Goal: Task Accomplishment & Management: Complete application form

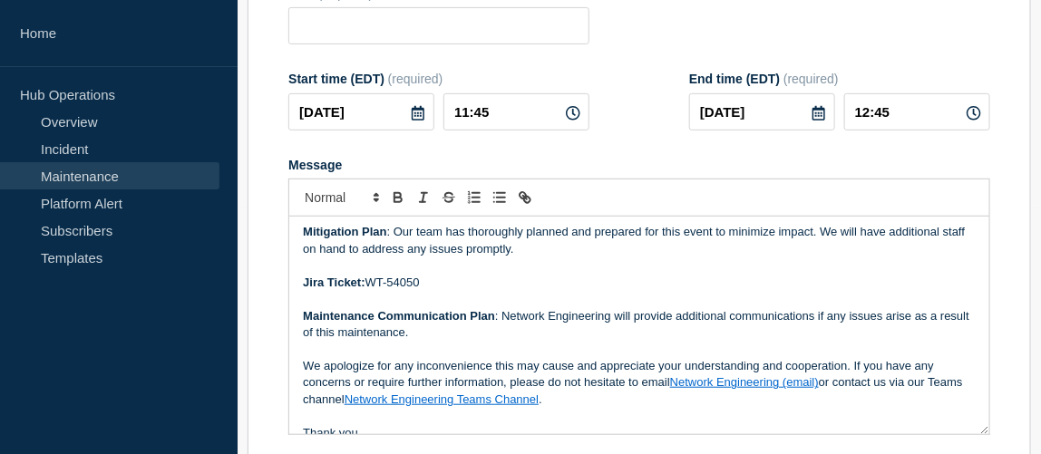
scroll to position [164, 0]
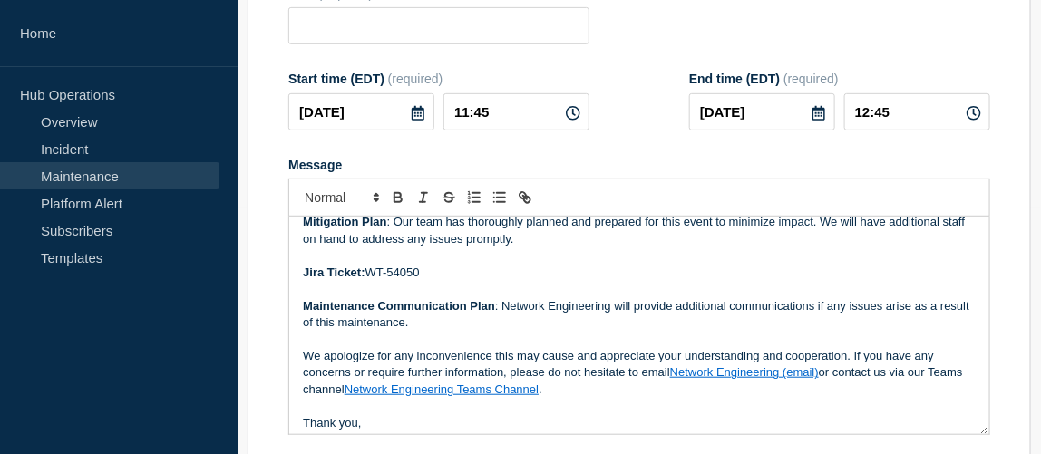
drag, startPoint x: 423, startPoint y: 275, endPoint x: 371, endPoint y: 276, distance: 51.7
click at [371, 276] on p "Jira Ticket: WT-54050" at bounding box center [639, 273] width 673 height 16
click at [395, 274] on p "Jira Ticket: WT-54050" at bounding box center [639, 273] width 673 height 16
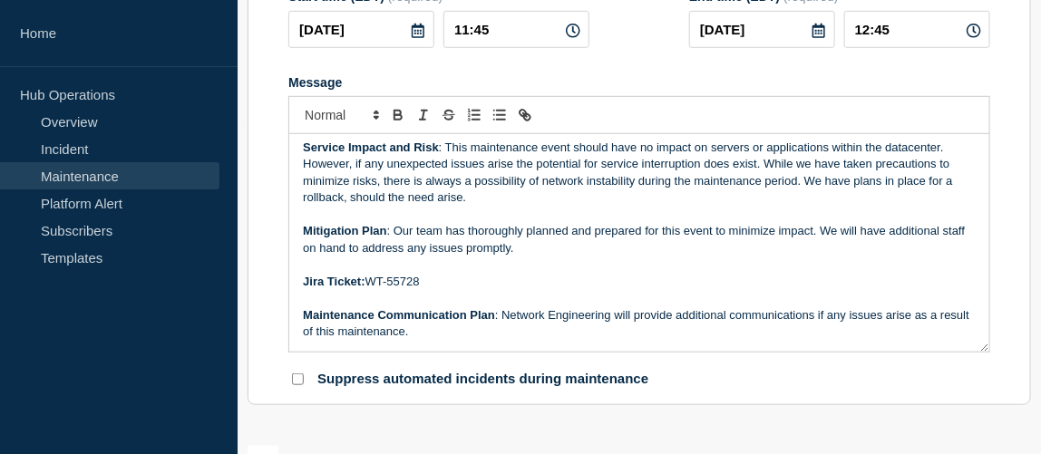
scroll to position [0, 0]
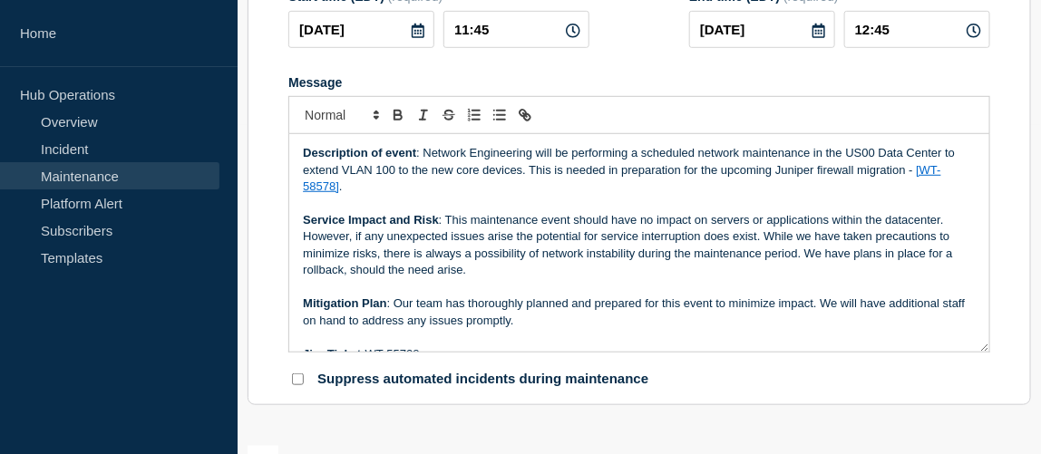
drag, startPoint x: 423, startPoint y: 155, endPoint x: 440, endPoint y: 184, distance: 33.7
click at [440, 184] on p "Description of event : Network Engineering will be performing a scheduled netwo…" at bounding box center [639, 170] width 673 height 50
copy p "Network Engineering will be performing a scheduled network maintenance in the […"
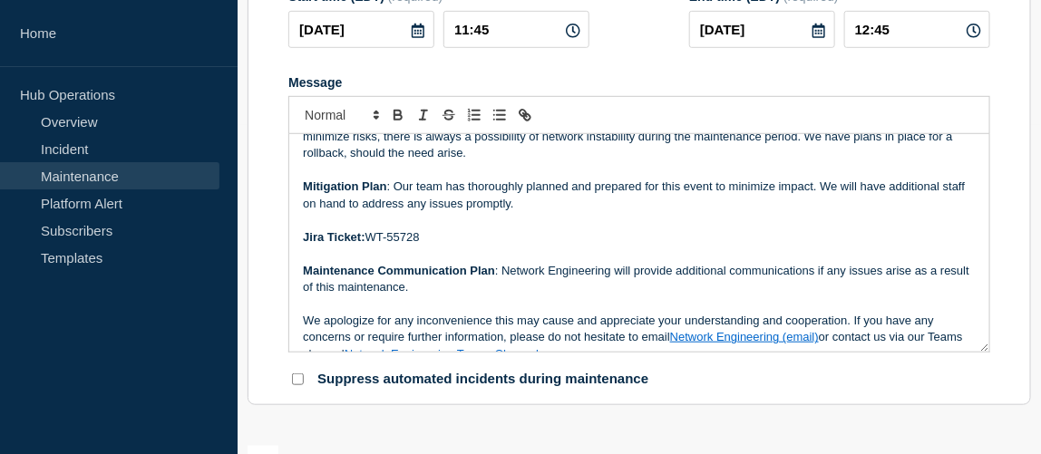
scroll to position [164, 0]
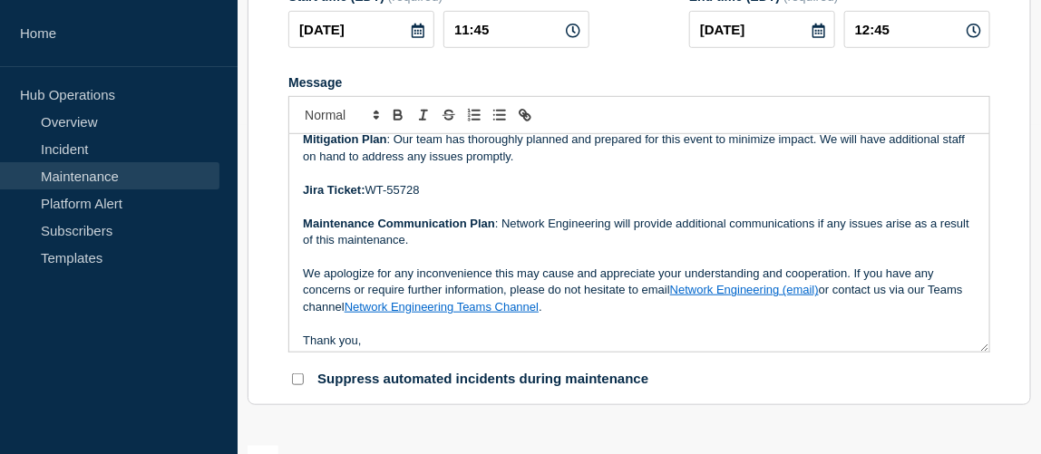
drag, startPoint x: 424, startPoint y: 193, endPoint x: 387, endPoint y: 191, distance: 37.2
click at [387, 191] on p "Jira Ticket: WT-55728" at bounding box center [639, 190] width 673 height 16
paste div "Message"
click at [389, 194] on p "Jira Ticket: WT-WT-59049" at bounding box center [639, 190] width 673 height 16
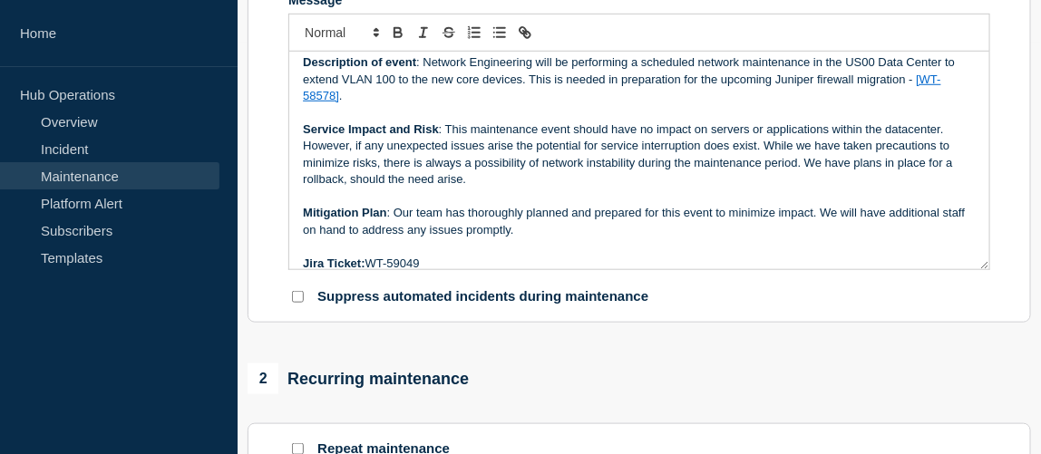
scroll to position [0, 0]
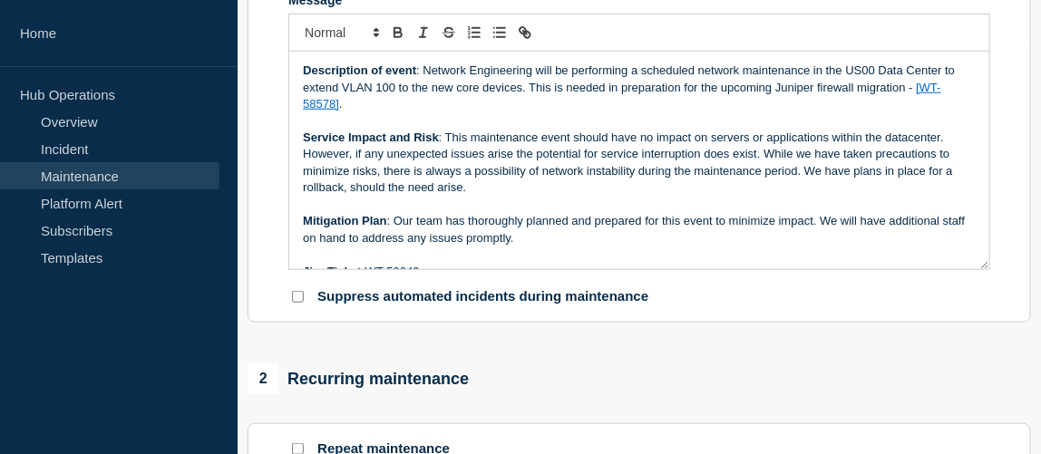
click at [530, 92] on p "Description of event : Network Engineering will be performing a scheduled netwo…" at bounding box center [639, 88] width 673 height 50
click at [446, 144] on p "Service Impact and Risk : This maintenance event should have no impact on serve…" at bounding box center [639, 163] width 673 height 67
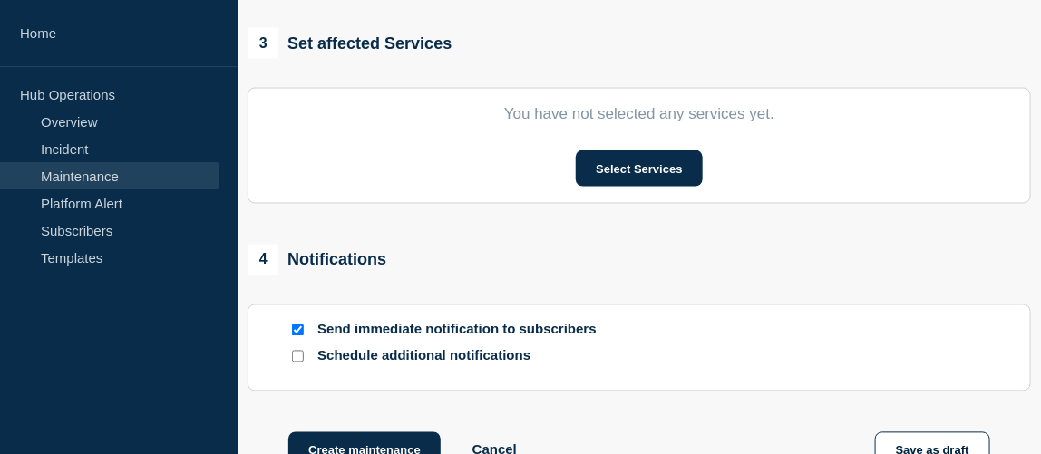
scroll to position [906, 0]
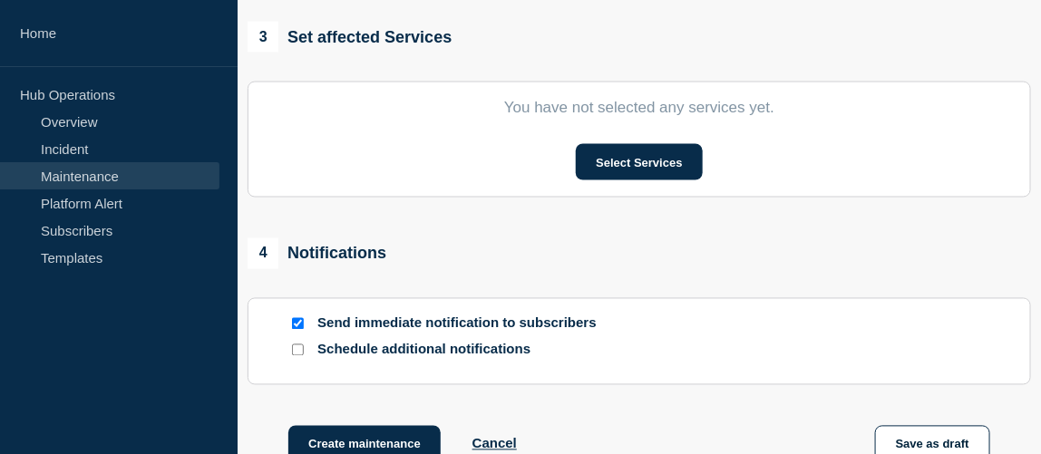
drag, startPoint x: 639, startPoint y: 170, endPoint x: 694, endPoint y: 250, distance: 96.6
click at [675, 170] on button "Select Services" at bounding box center [639, 162] width 126 height 36
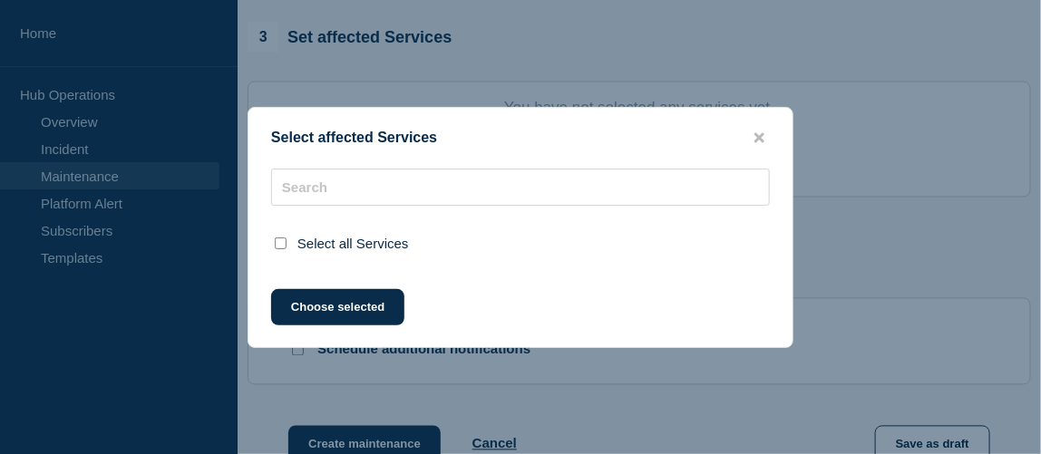
scroll to position [945, 0]
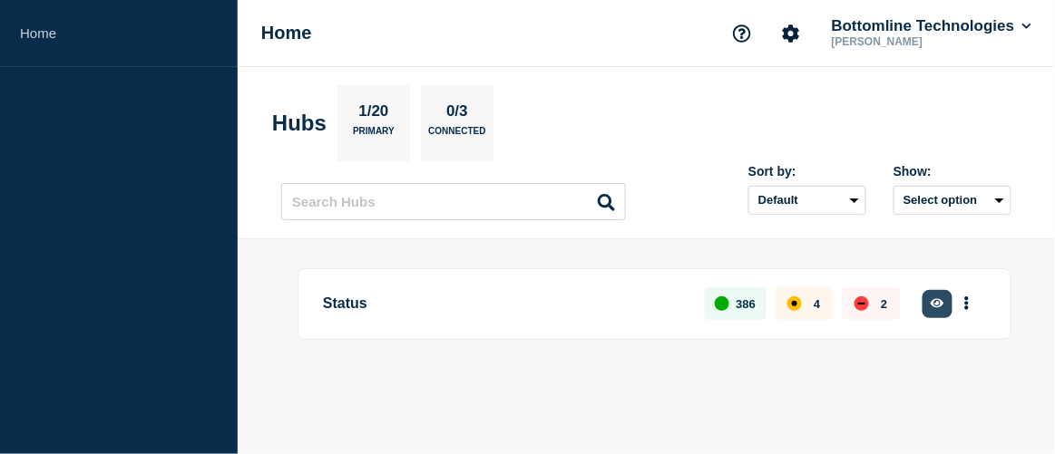
click at [950, 297] on button "button" at bounding box center [937, 304] width 30 height 28
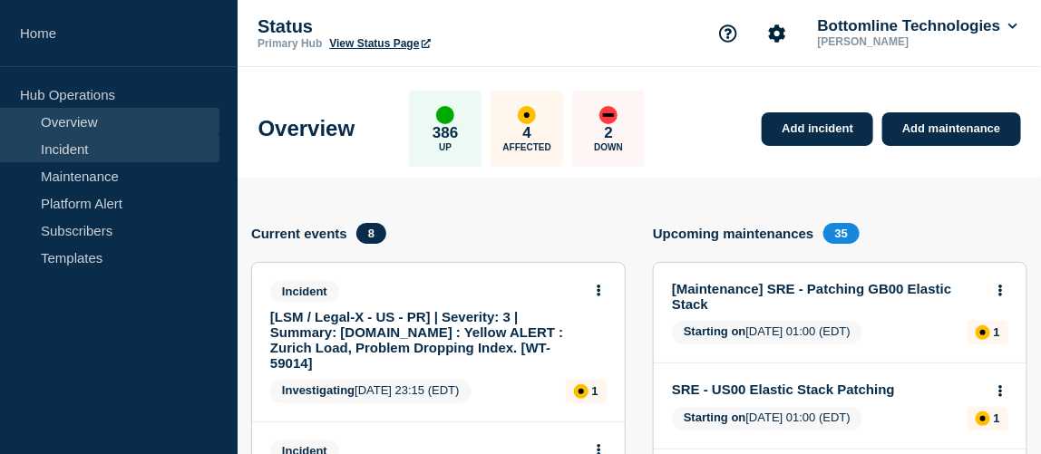
click at [63, 153] on link "Incident" at bounding box center [109, 148] width 219 height 27
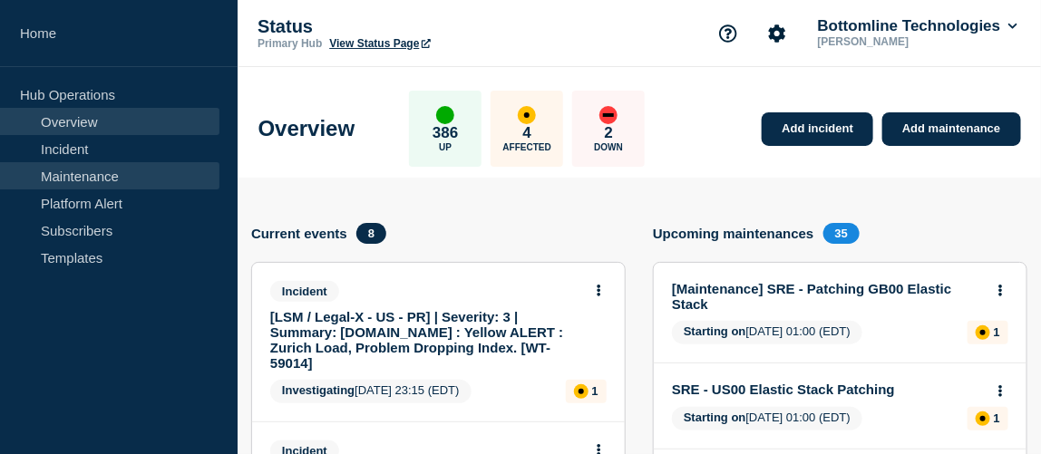
drag, startPoint x: 63, startPoint y: 153, endPoint x: 71, endPoint y: 170, distance: 18.7
click at [71, 170] on ul "Hub Operations Overview Incident Maintenance Platform Alert Subscribers Templat…" at bounding box center [119, 176] width 238 height 190
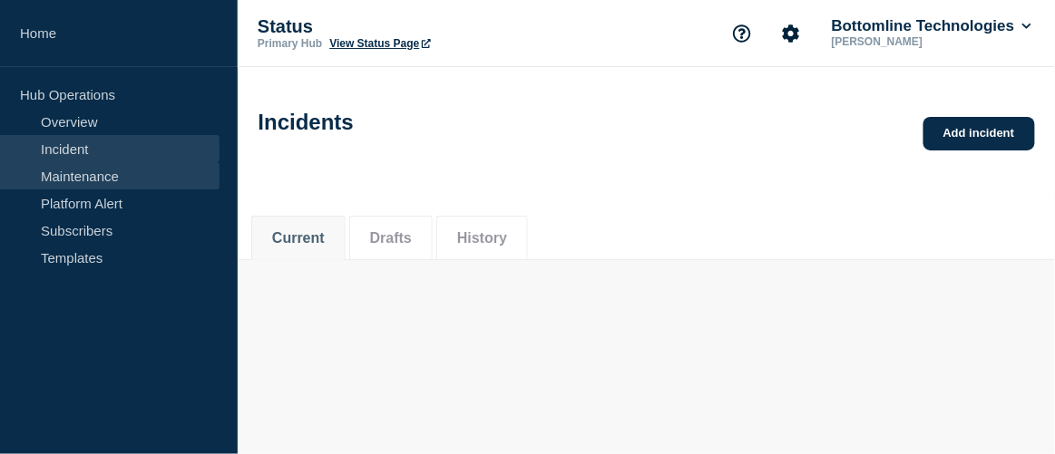
click at [71, 170] on link "Maintenance" at bounding box center [109, 175] width 219 height 27
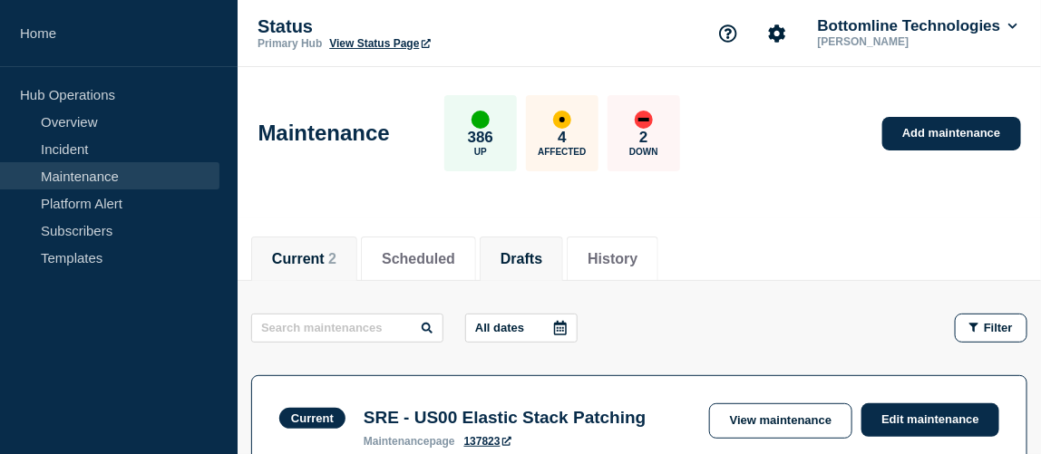
click at [527, 258] on button "Drafts" at bounding box center [522, 259] width 42 height 16
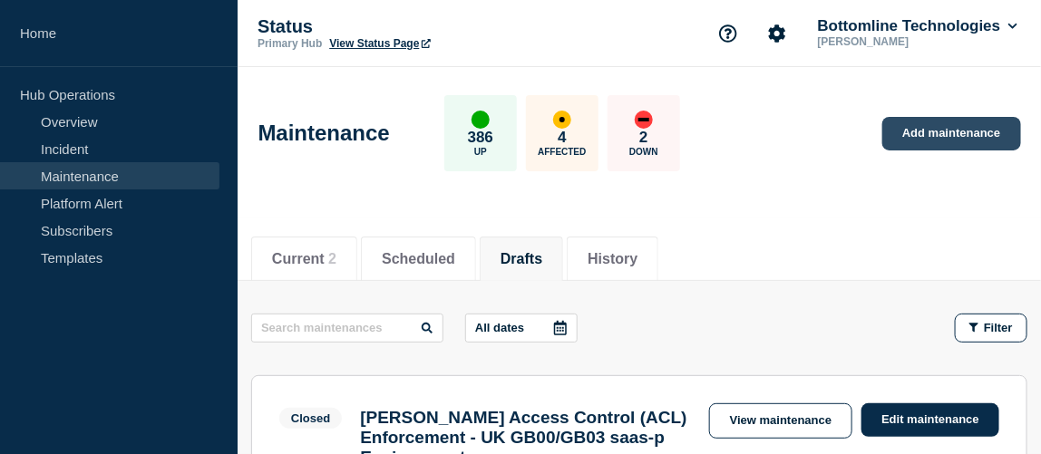
click at [941, 123] on link "Add maintenance" at bounding box center [951, 134] width 138 height 34
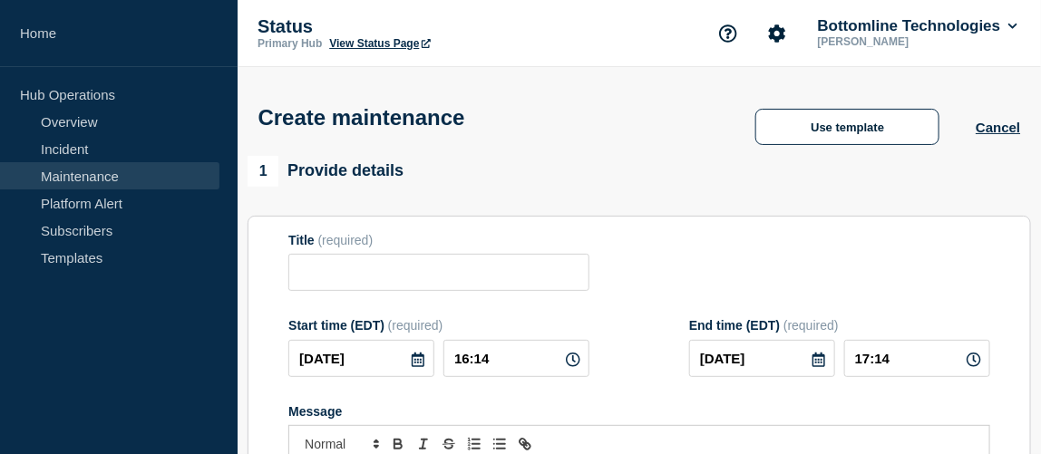
scroll to position [164, 0]
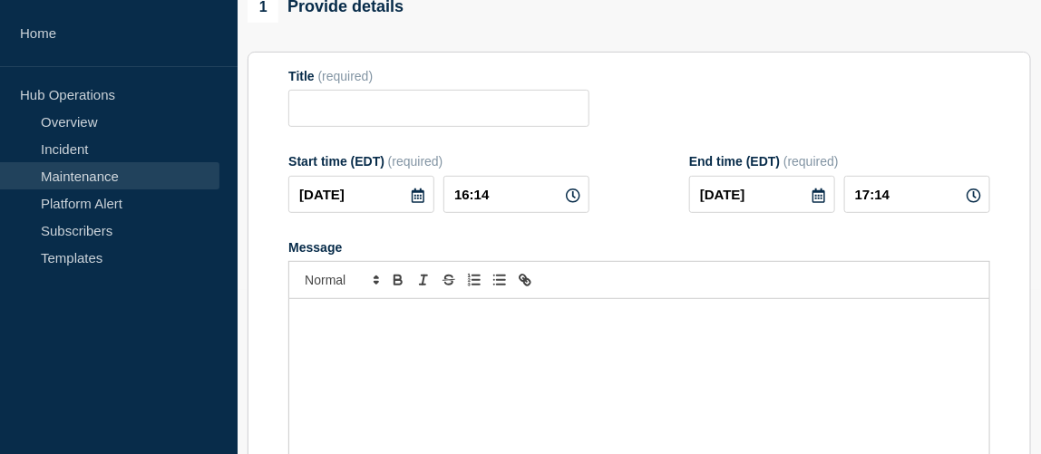
click at [495, 335] on div "Message" at bounding box center [639, 408] width 700 height 218
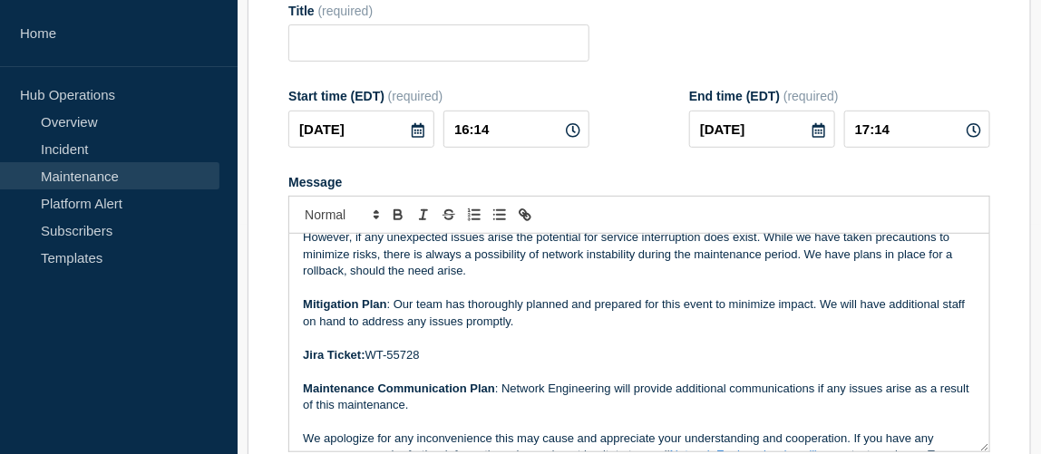
scroll to position [0, 0]
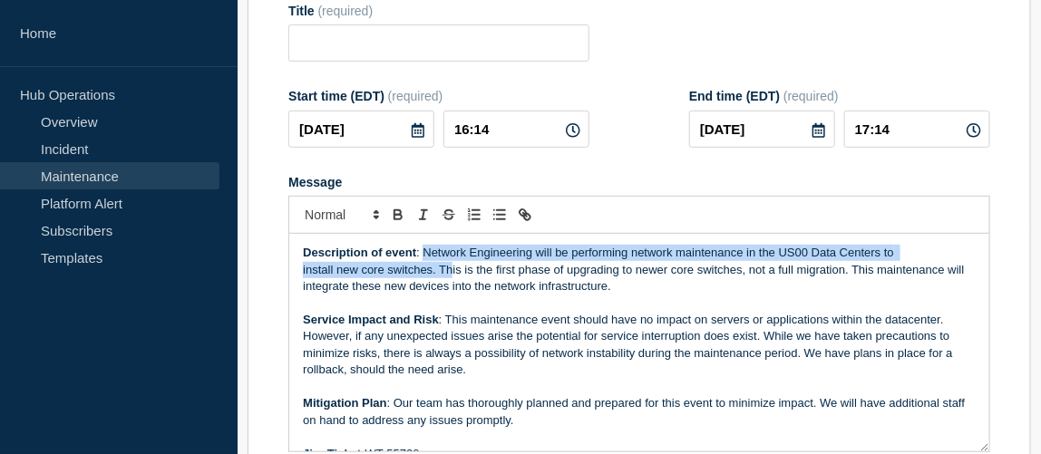
drag, startPoint x: 423, startPoint y: 258, endPoint x: 460, endPoint y: 259, distance: 37.2
click at [455, 261] on p "Description of event : Network Engineering will be performing network maintenan…" at bounding box center [639, 270] width 673 height 50
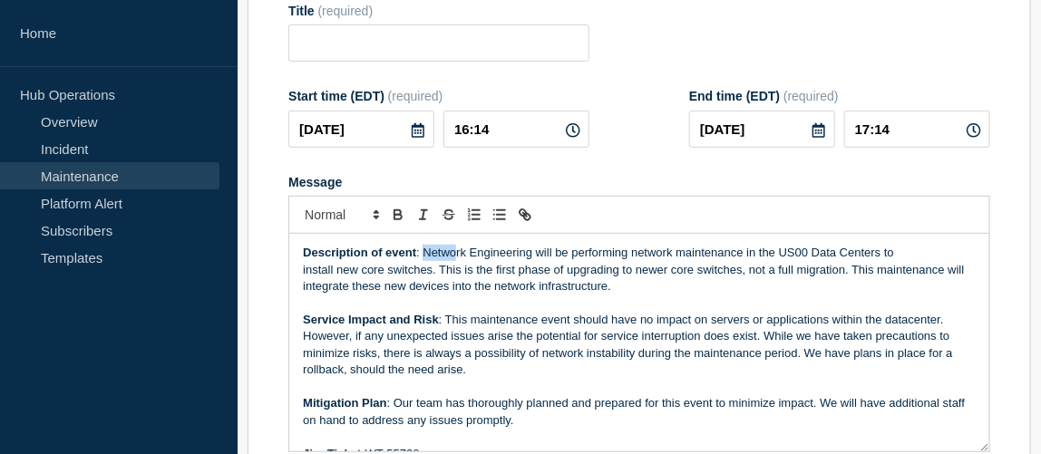
click at [429, 257] on p "Description of event : Network Engineering will be performing network maintenan…" at bounding box center [639, 270] width 673 height 50
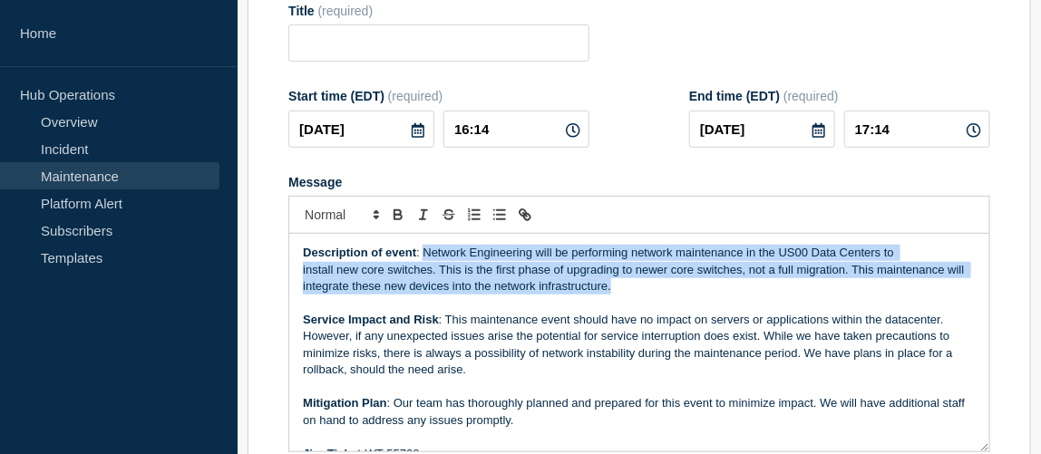
drag, startPoint x: 424, startPoint y: 257, endPoint x: 661, endPoint y: 291, distance: 239.1
click at [661, 291] on p "Description of event : Network Engineering will be performing network maintenan…" at bounding box center [639, 270] width 673 height 50
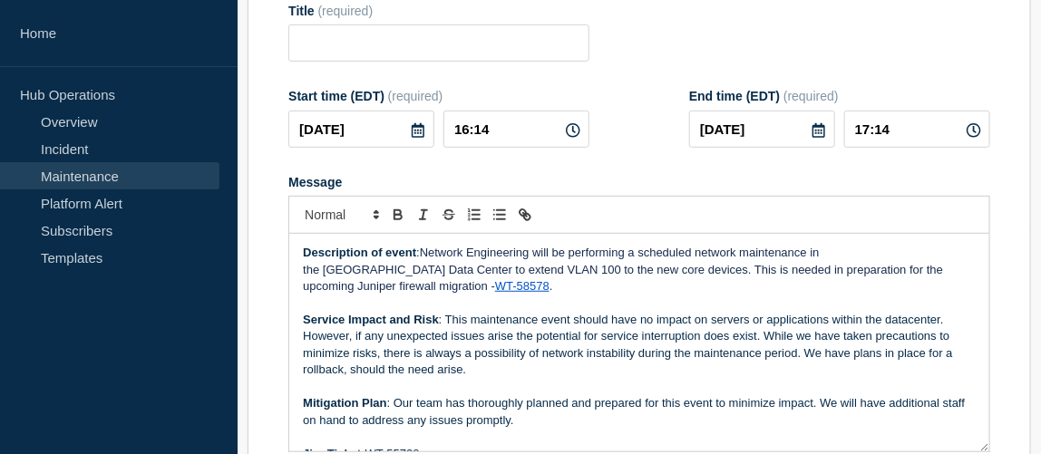
click at [447, 325] on p "Service Impact and Risk : This maintenance event should have no impact on serve…" at bounding box center [639, 345] width 673 height 67
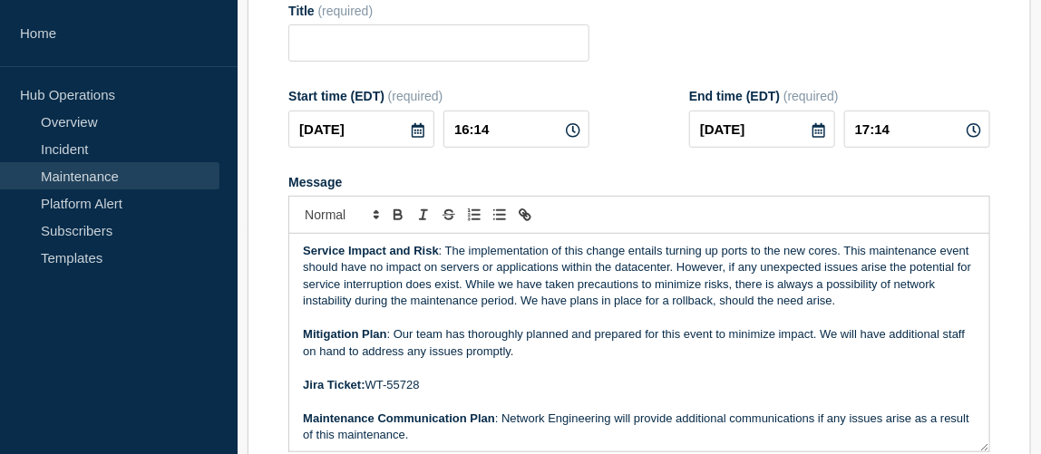
scroll to position [164, 0]
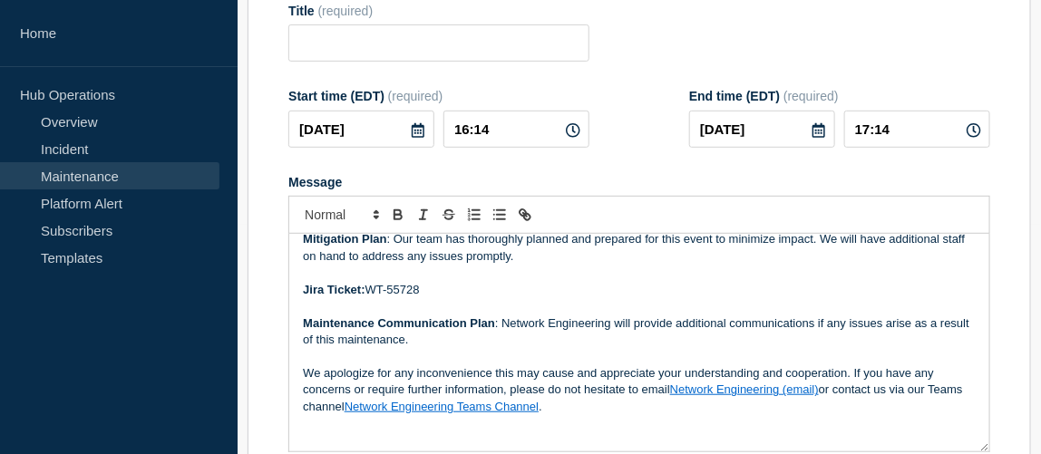
click at [411, 287] on p "Jira Ticket: WT-55728" at bounding box center [639, 290] width 673 height 16
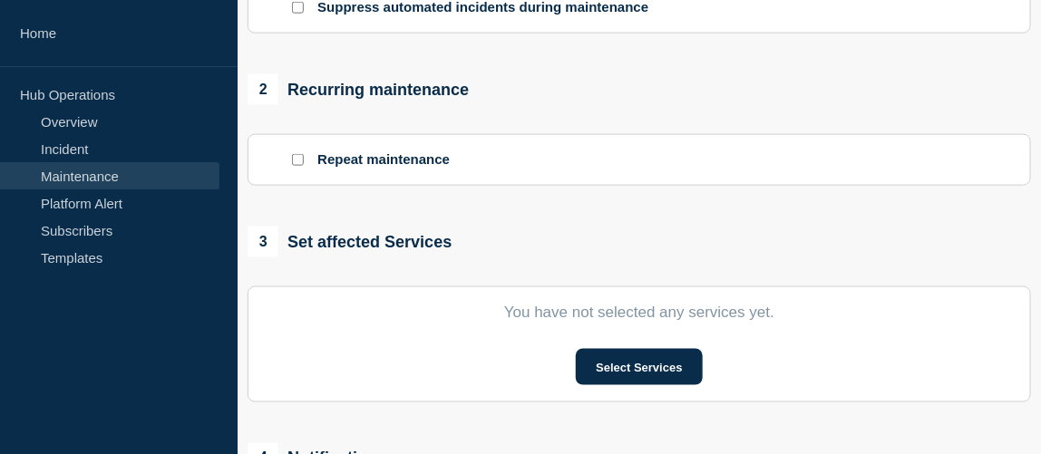
scroll to position [806, 0]
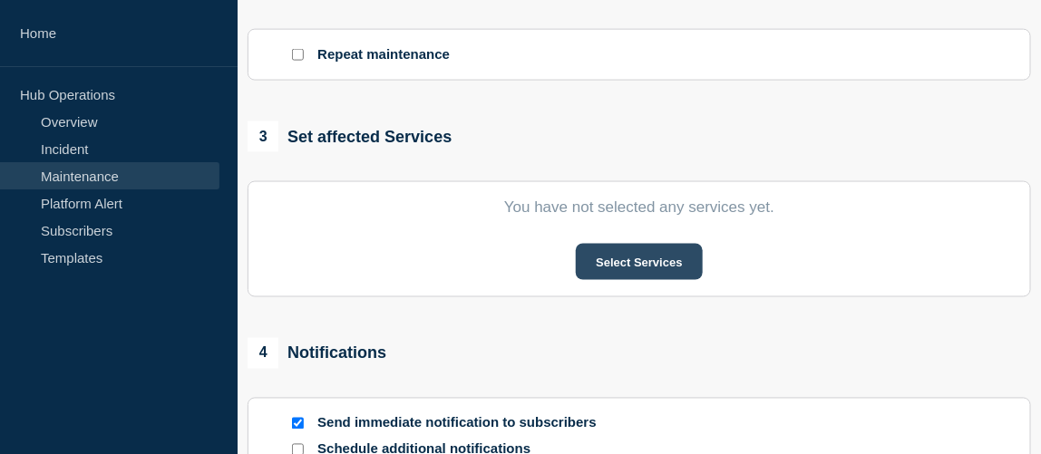
click at [629, 267] on button "Select Services" at bounding box center [639, 262] width 126 height 36
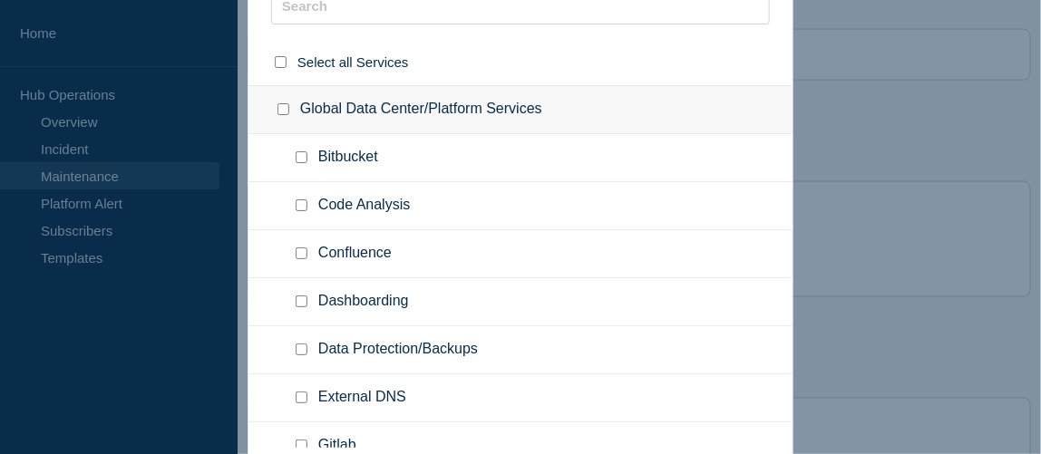
click at [367, 191] on ul "Code Analysis" at bounding box center [520, 206] width 544 height 48
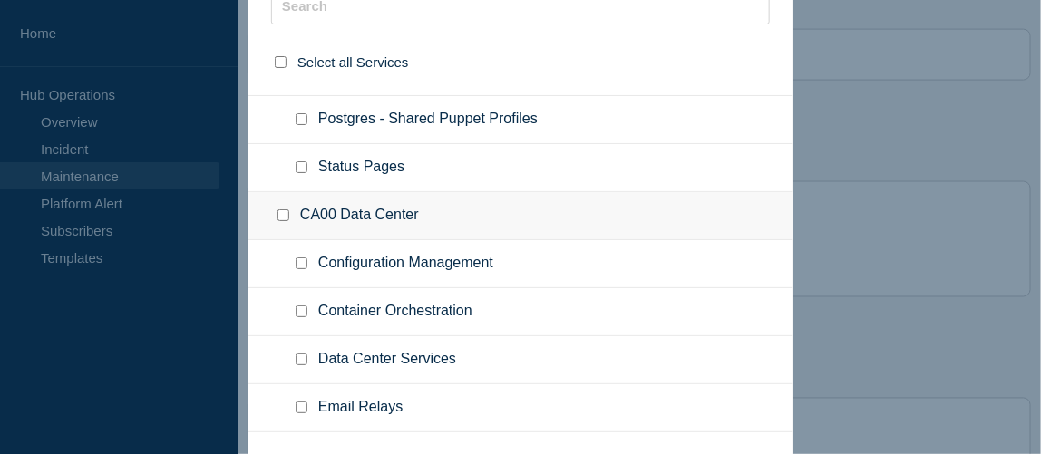
scroll to position [577, 0]
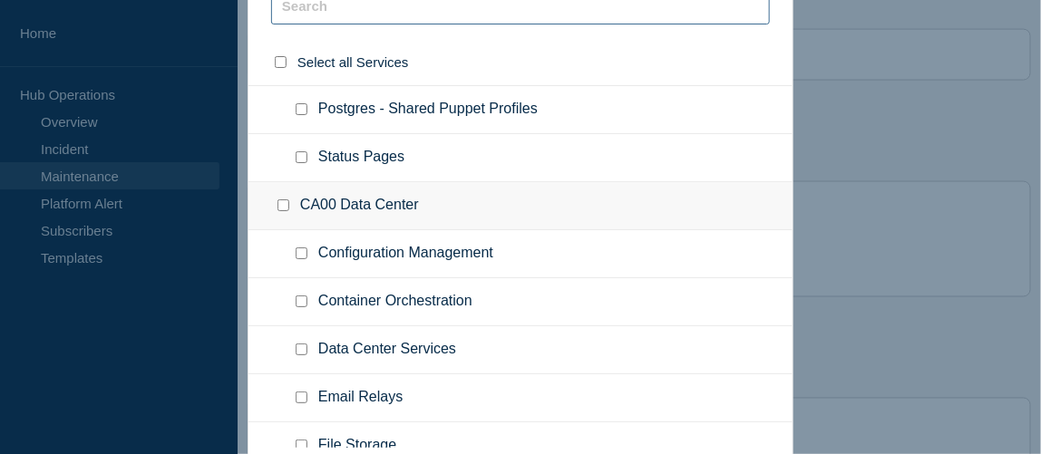
click at [420, 15] on input "text" at bounding box center [520, 5] width 499 height 37
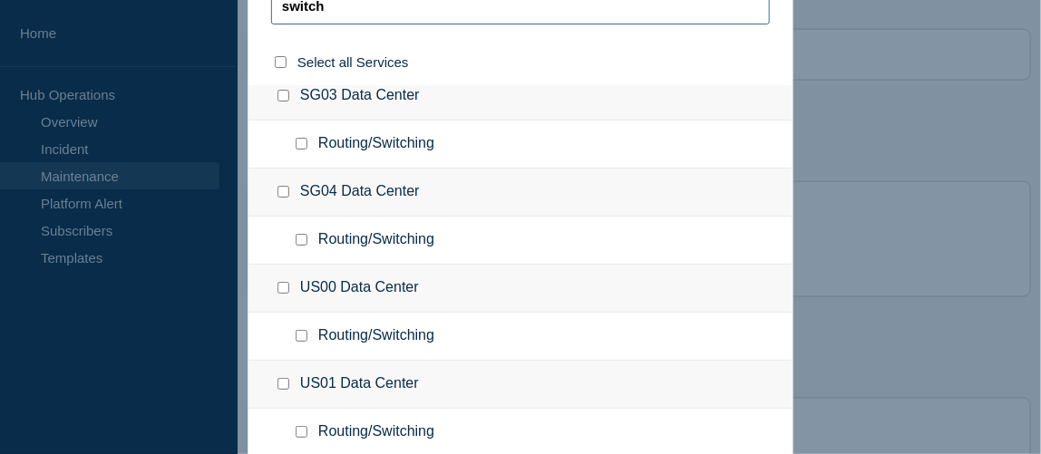
scroll to position [500, 0]
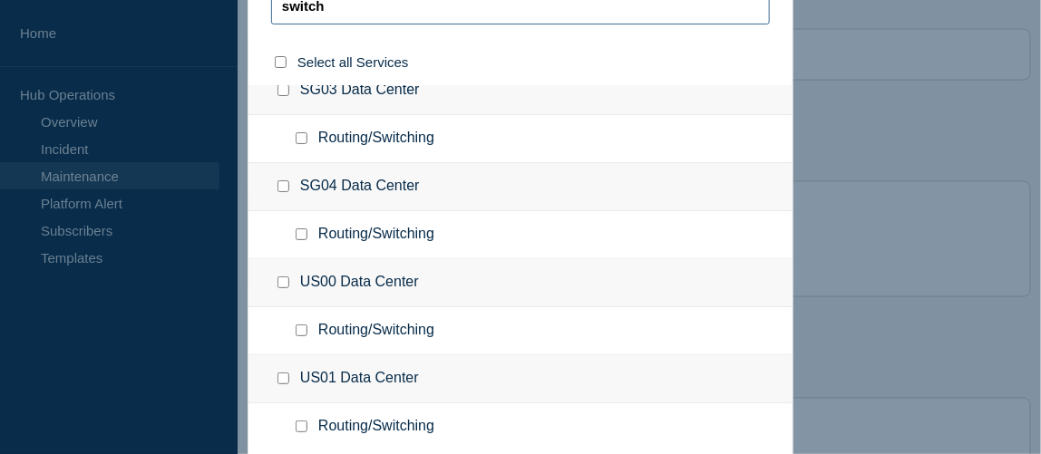
type input "switch"
click at [294, 329] on div at bounding box center [305, 331] width 26 height 18
click at [299, 326] on input "Routing/Switching checkbox" at bounding box center [302, 331] width 12 height 12
checkbox input "true"
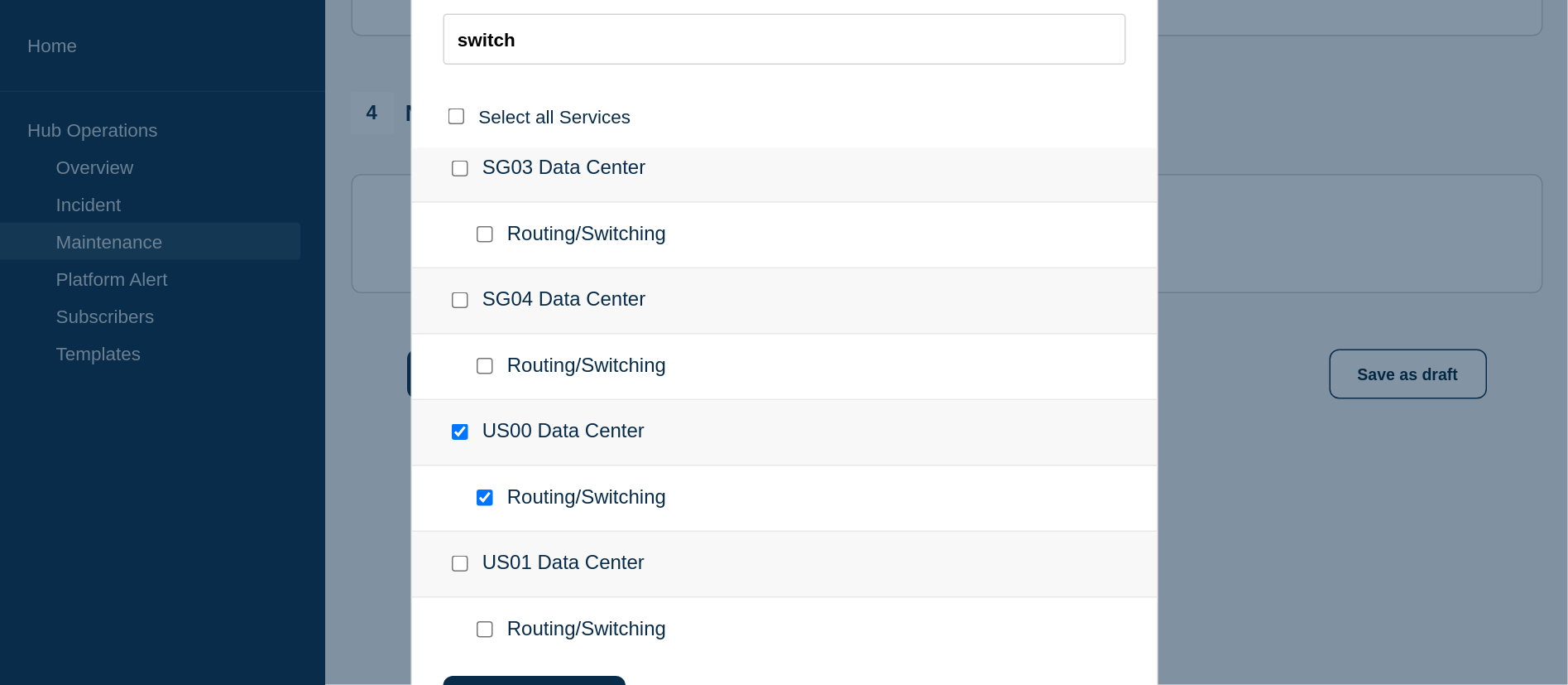
scroll to position [447, 0]
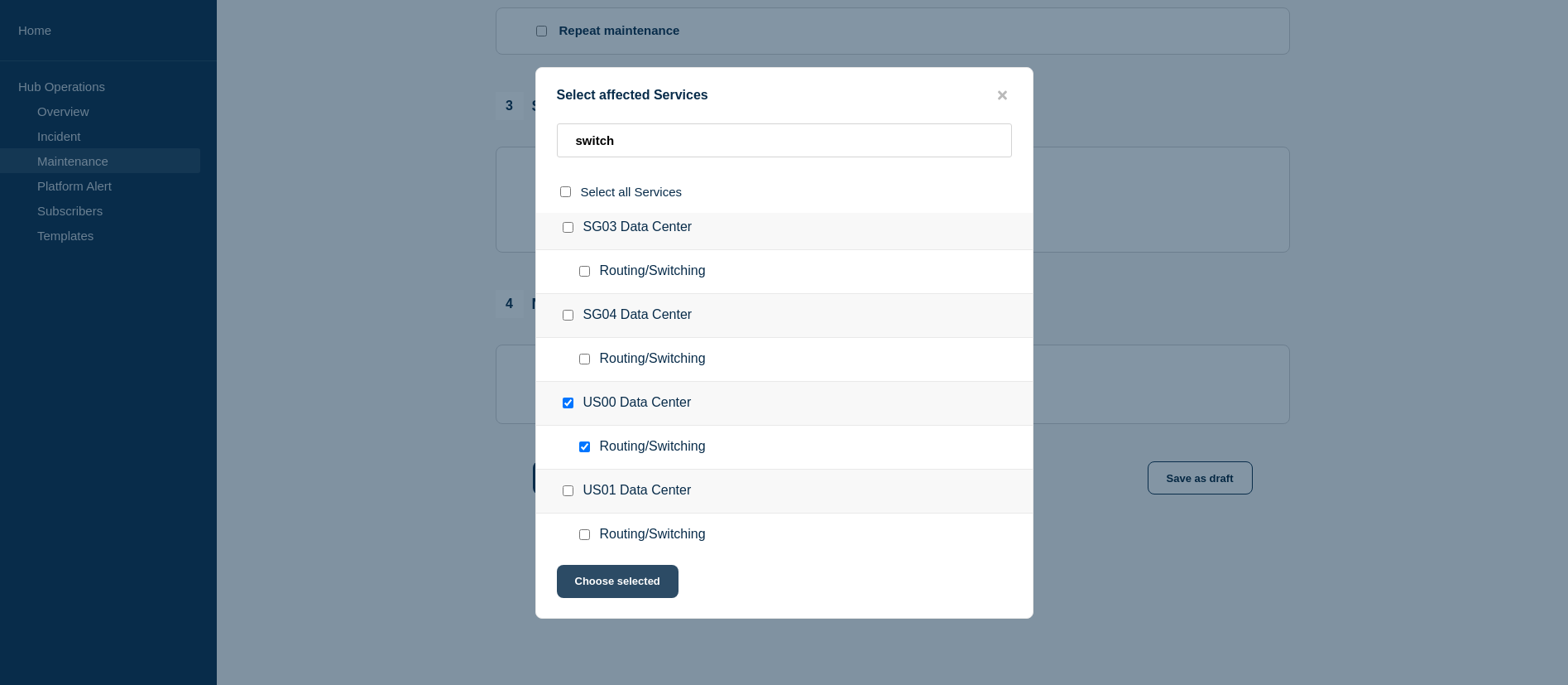
click at [634, 414] on button "Choose selected" at bounding box center [617, 581] width 121 height 33
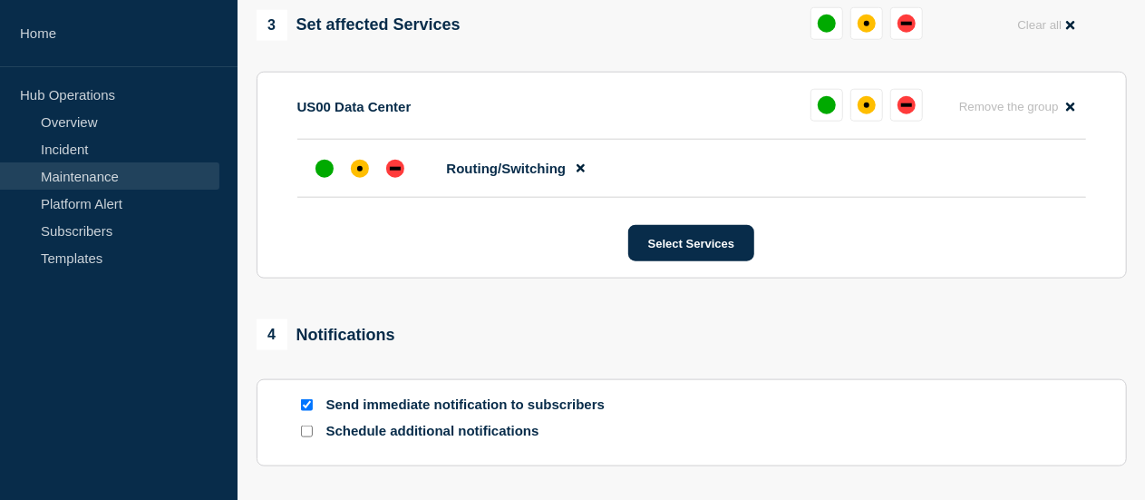
scroll to position [1175, 0]
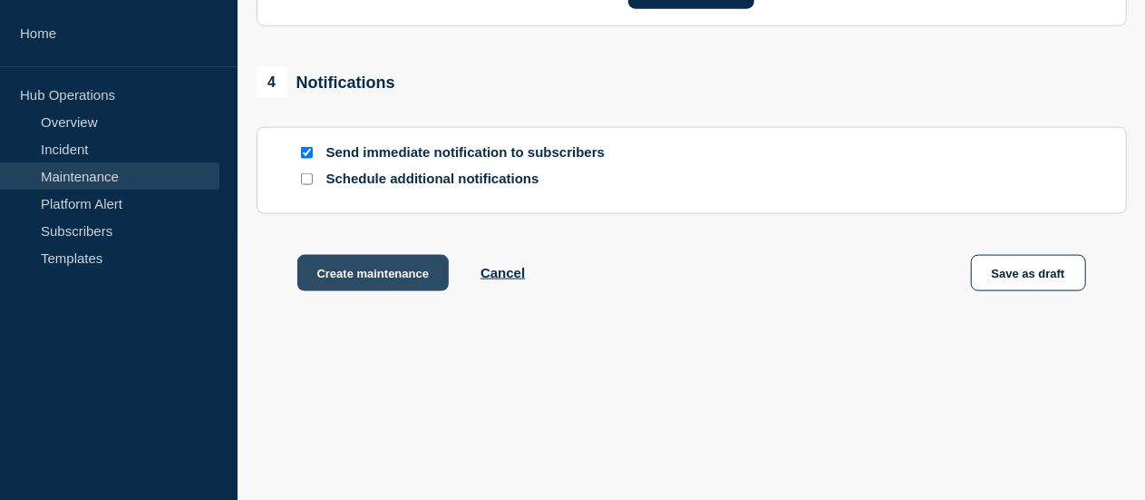
click at [361, 269] on button "Create maintenance" at bounding box center [373, 273] width 152 height 36
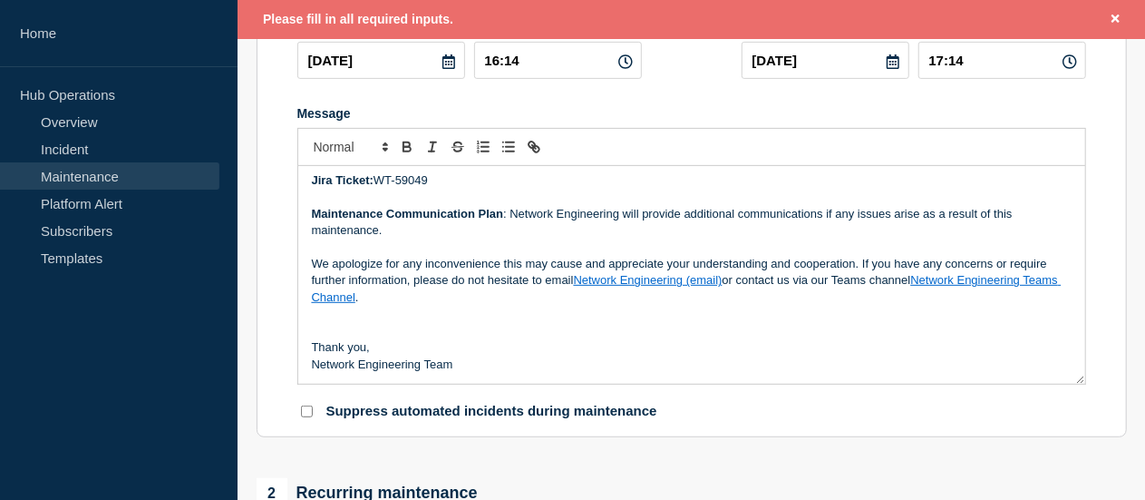
scroll to position [669, 0]
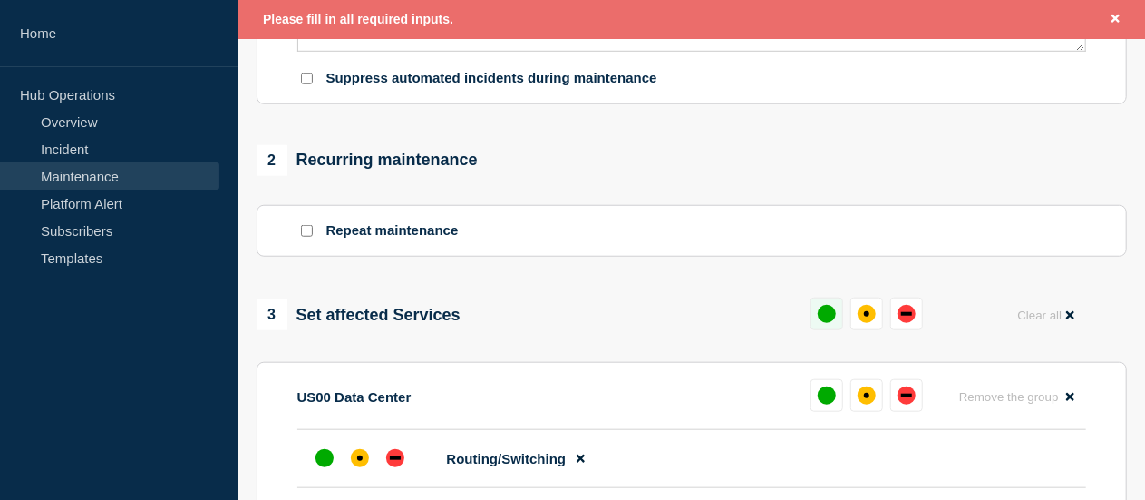
click at [816, 315] on button at bounding box center [827, 313] width 33 height 33
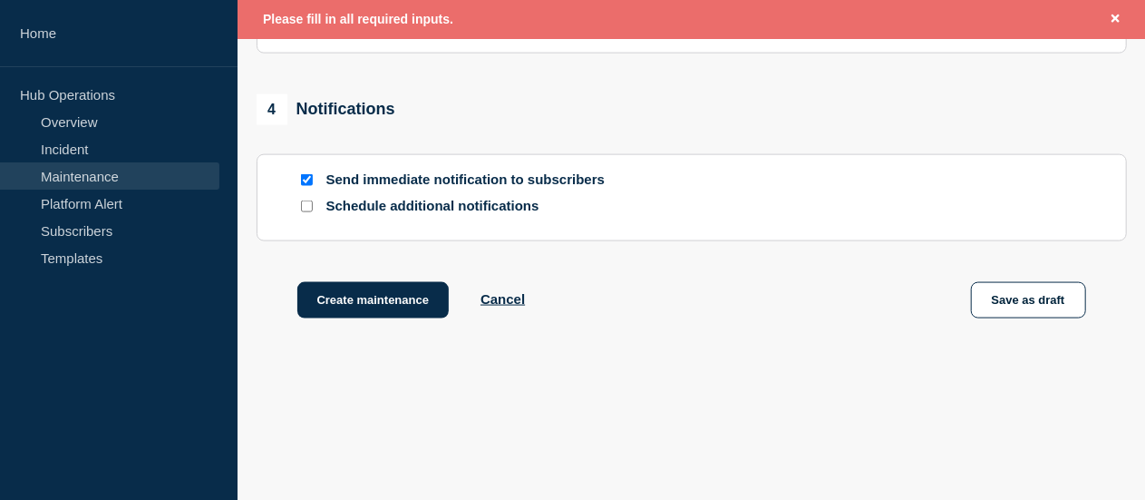
scroll to position [1213, 0]
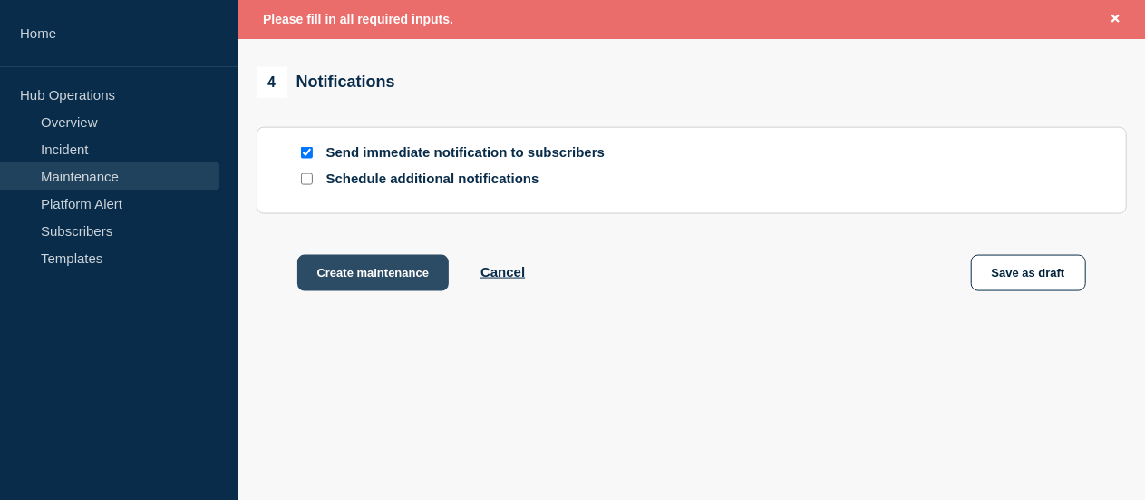
click at [348, 271] on button "Create maintenance" at bounding box center [373, 273] width 152 height 36
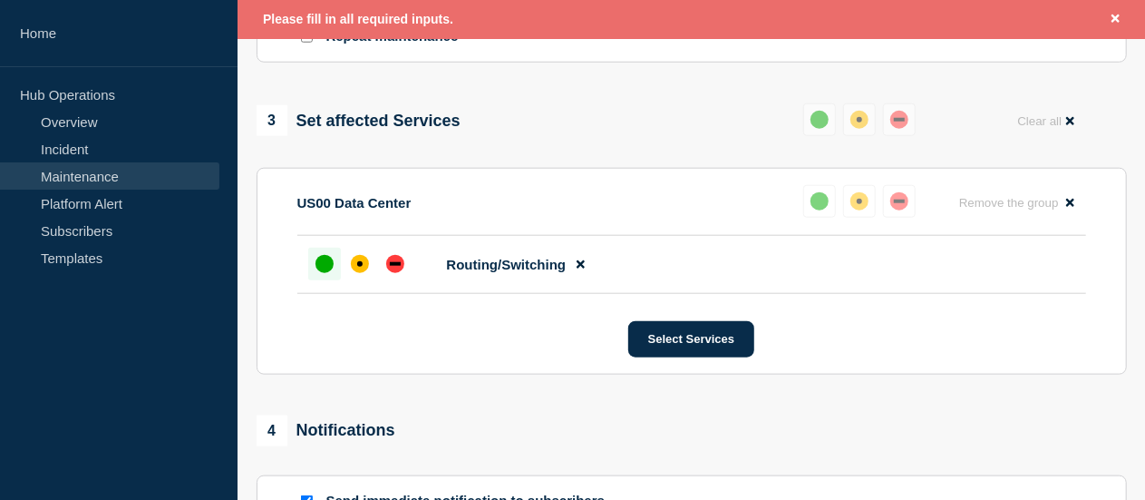
scroll to position [850, 0]
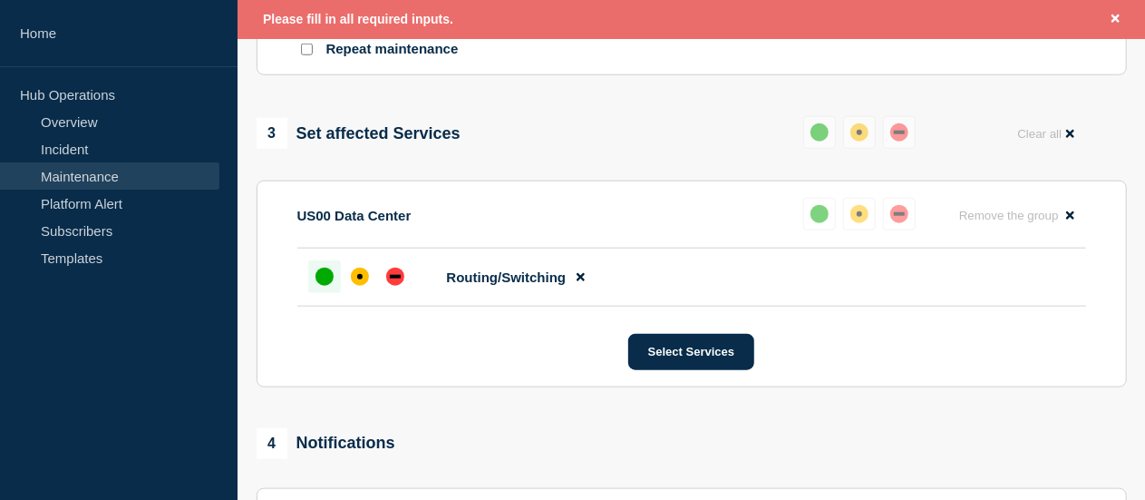
click at [314, 286] on div at bounding box center [324, 276] width 33 height 33
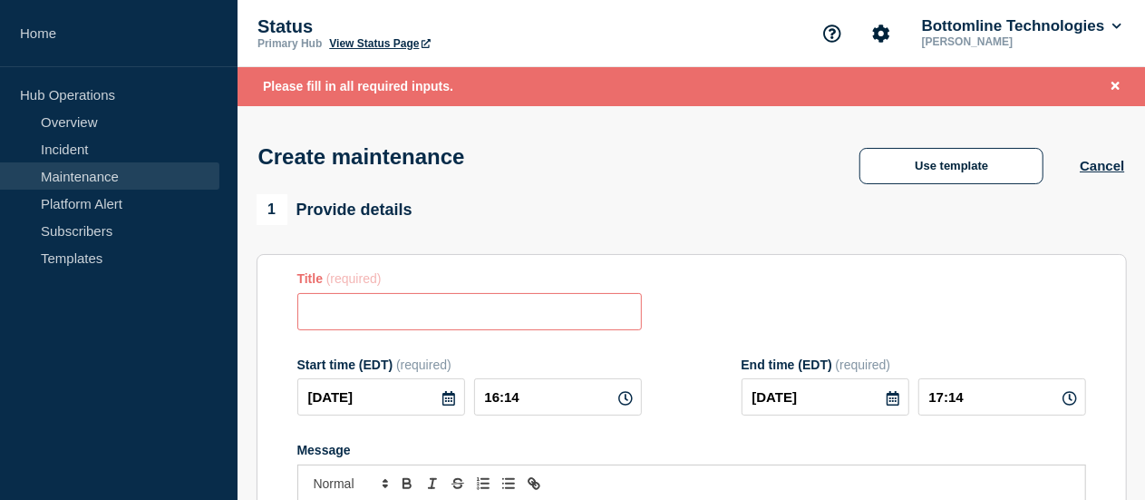
scroll to position [0, 0]
click at [433, 304] on input "Title" at bounding box center [469, 311] width 345 height 37
click at [511, 316] on input "Title" at bounding box center [469, 311] width 345 height 37
paste input "Extend VLAN 100 to New Cores"
type input "Extend VLAN 100 to New Cores"
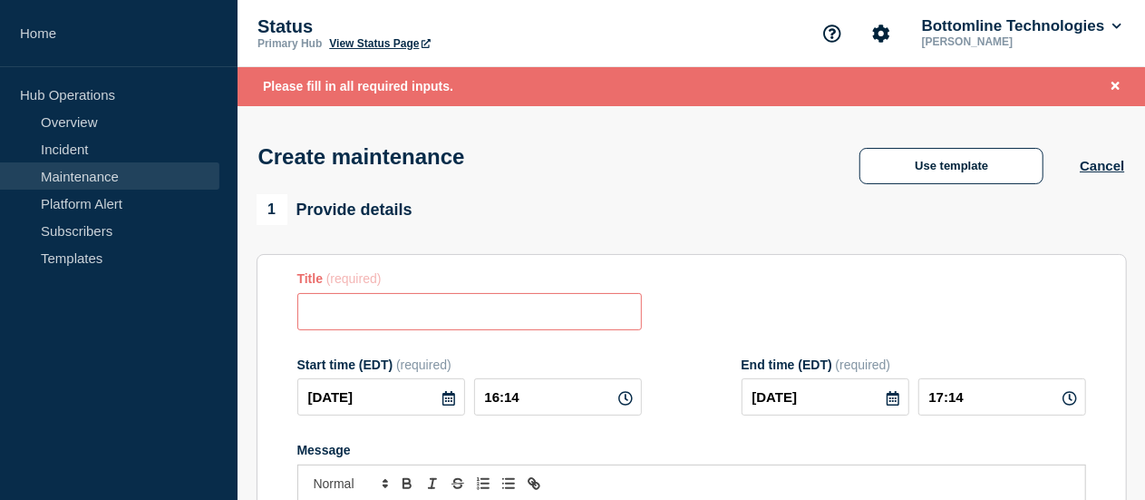
click at [426, 315] on input "Title" at bounding box center [469, 311] width 345 height 37
paste input "[Maintenance] Network Maintenance: US00 - Extend VLAN 100 to New Cores"
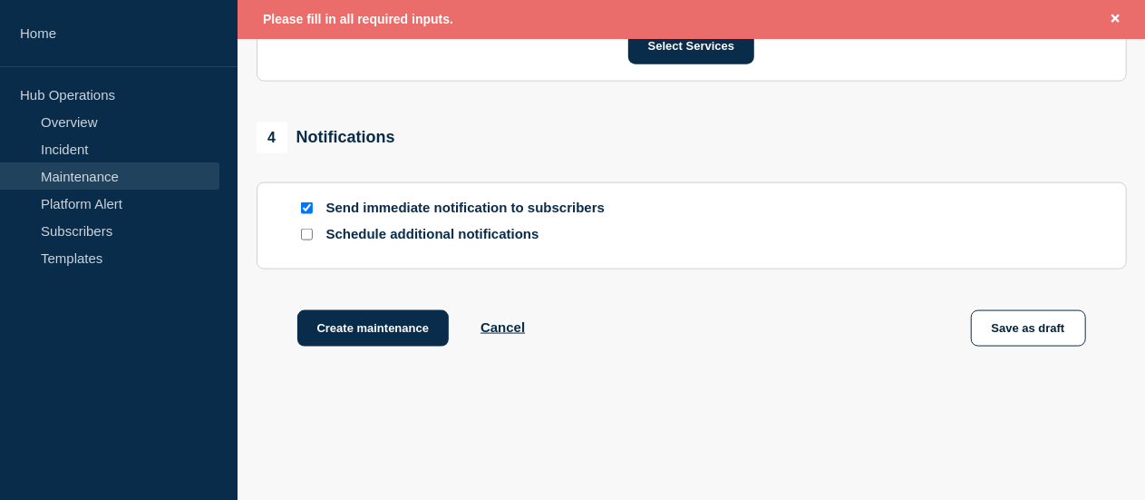
scroll to position [1213, 0]
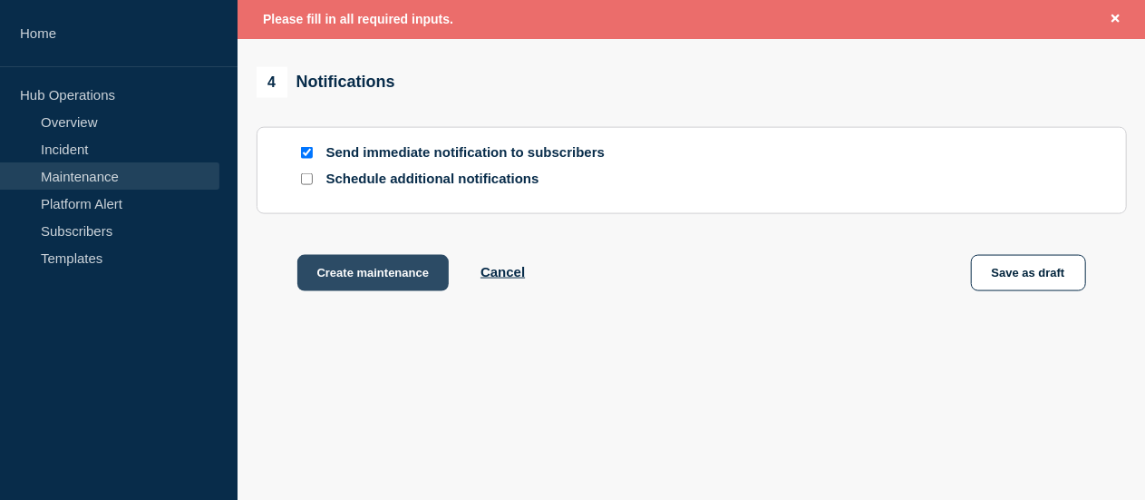
type input "[Maintenance] Network Maintenance: US00 - Extend VLAN 100 to New Cores"
click at [364, 275] on button "Create maintenance" at bounding box center [373, 273] width 152 height 36
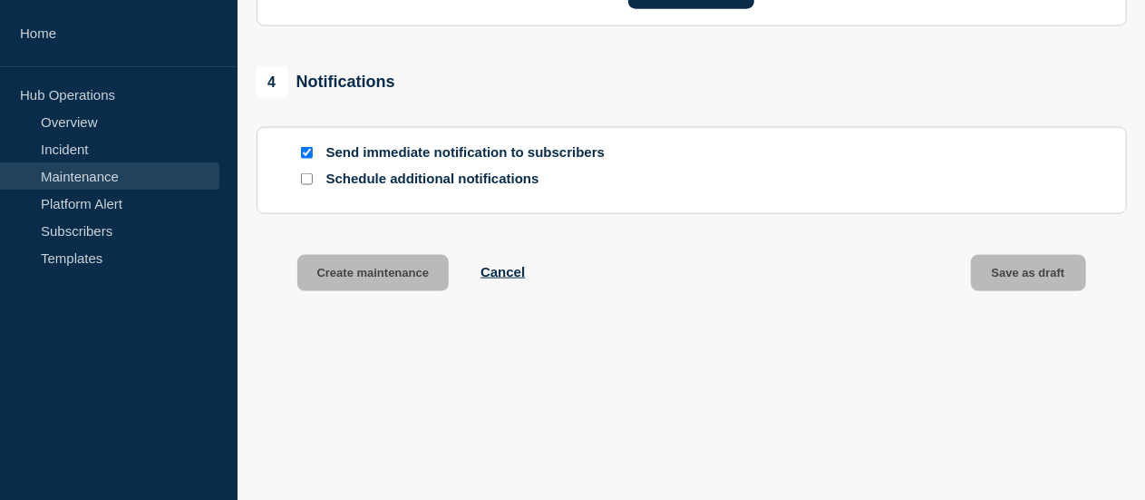
scroll to position [0, 0]
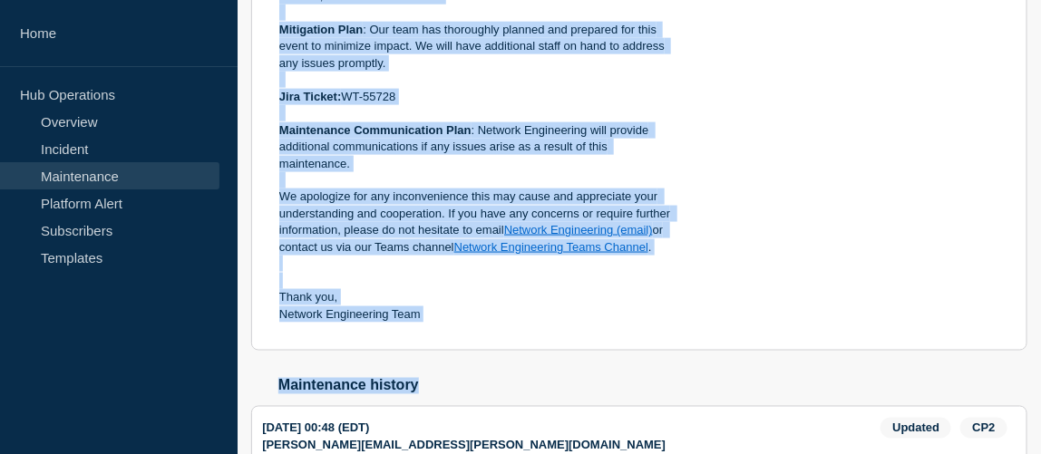
scroll to position [742, 0]
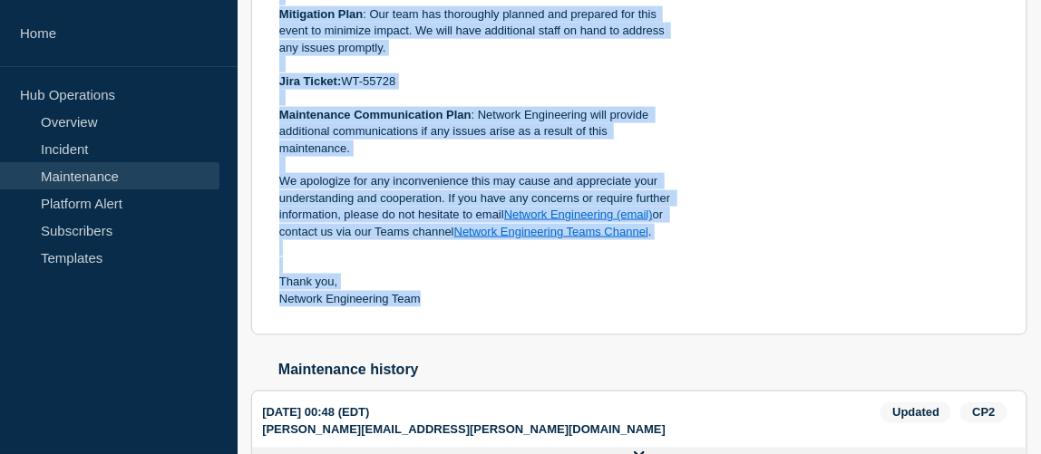
drag, startPoint x: 278, startPoint y: 93, endPoint x: 599, endPoint y: 339, distance: 404.2
click at [599, 308] on div "Description of event : Network Engineering will be performing network maintenan…" at bounding box center [479, 57] width 401 height 502
copy div "Description of event : Network Engineering will be performing network maintenan…"
